Goal: Task Accomplishment & Management: Manage account settings

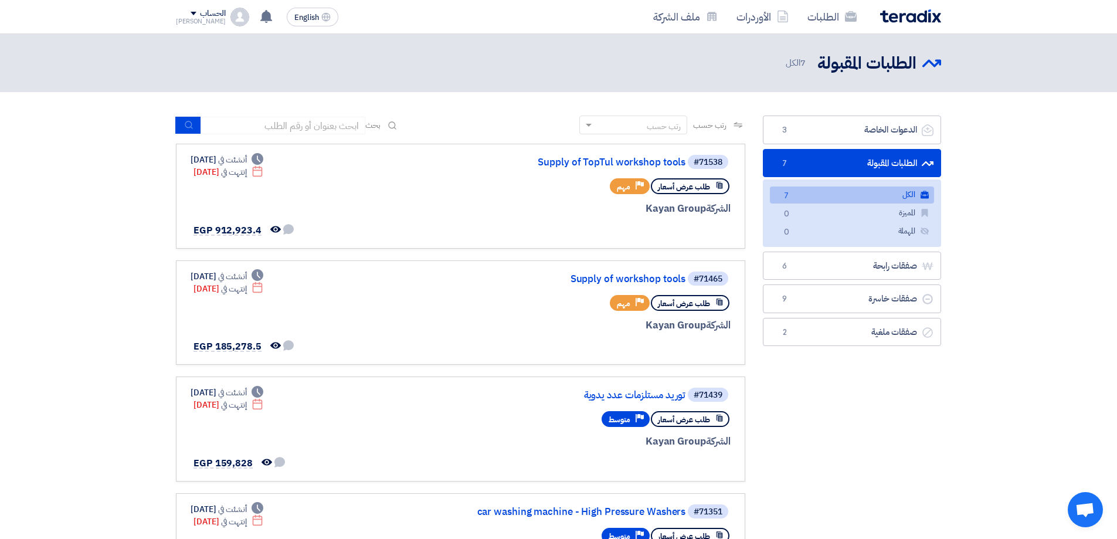
click at [875, 190] on link "الكل الكل 7" at bounding box center [852, 194] width 164 height 17
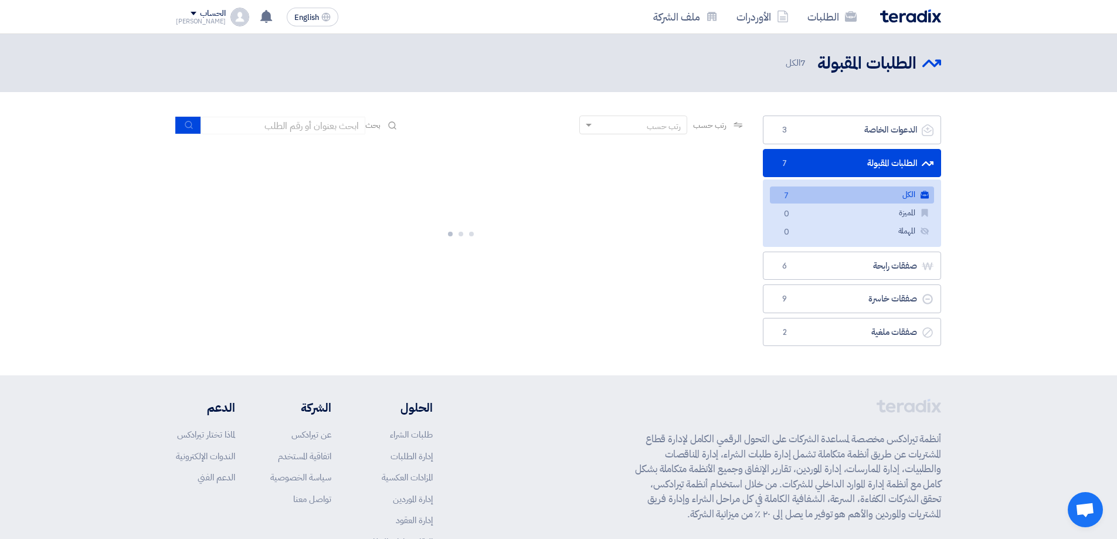
click at [871, 154] on link "الطلبات المقبولة الطلبات المقبولة 7" at bounding box center [852, 163] width 178 height 29
click at [870, 142] on link "الدعوات الخاصة الدعوات الخاصة 3" at bounding box center [852, 130] width 178 height 29
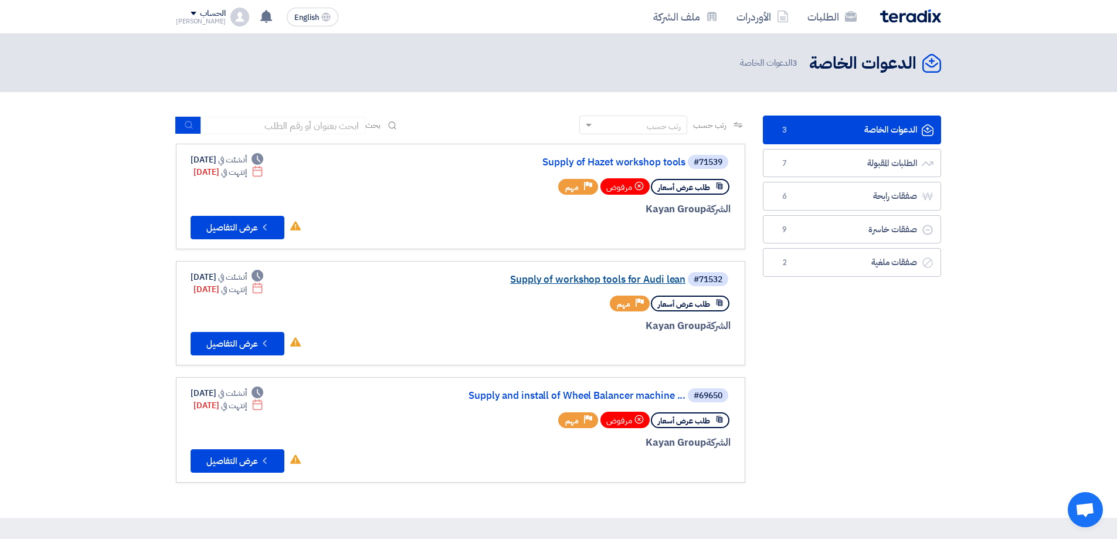
click at [576, 280] on link "Supply of workshop tools for Audi lean" at bounding box center [568, 279] width 235 height 11
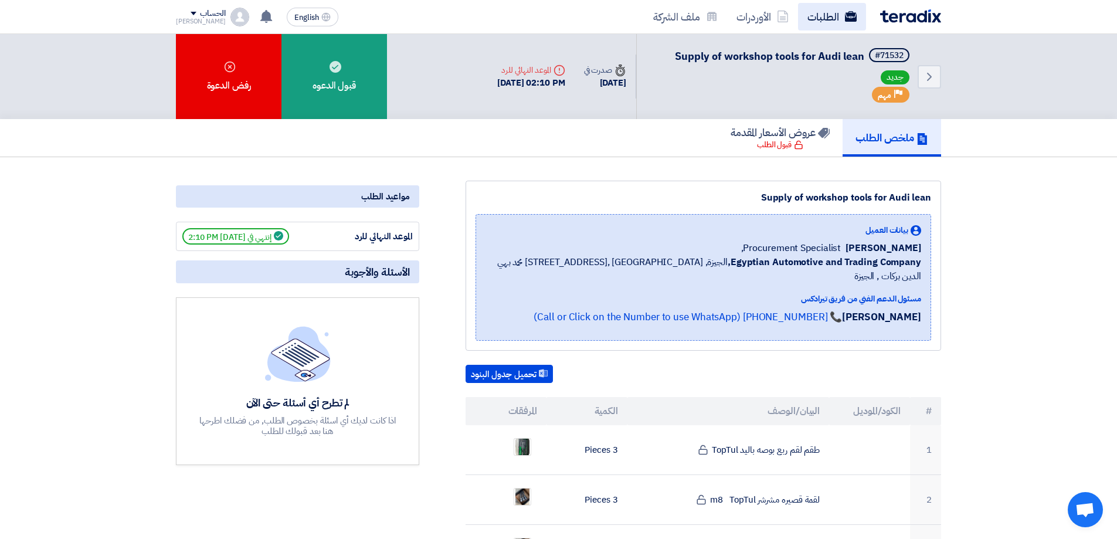
click at [843, 21] on link "الطلبات" at bounding box center [832, 17] width 68 height 28
